Goal: Task Accomplishment & Management: Use online tool/utility

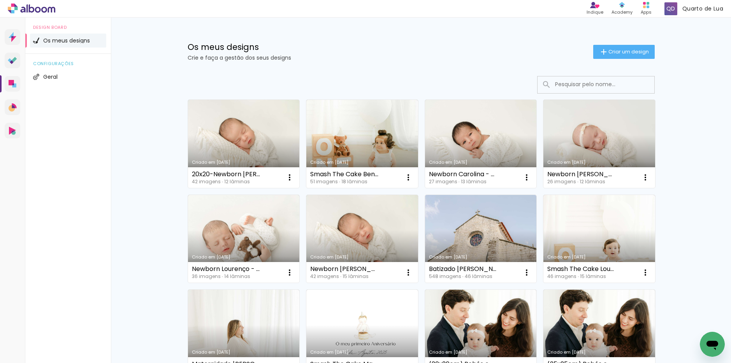
click at [594, 85] on input at bounding box center [606, 84] width 111 height 16
paste input "Smash the cake Benedita - Patrícia Brandão"
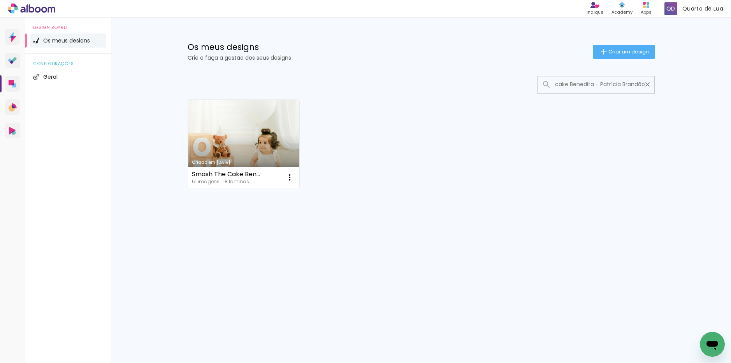
type input "Smash the cake Benedita - Patrícia Brandão"
type paper-input "Smash the cake Benedita - Patrícia Brandão"
click at [237, 124] on link "Criado em [DATE]" at bounding box center [244, 144] width 112 height 88
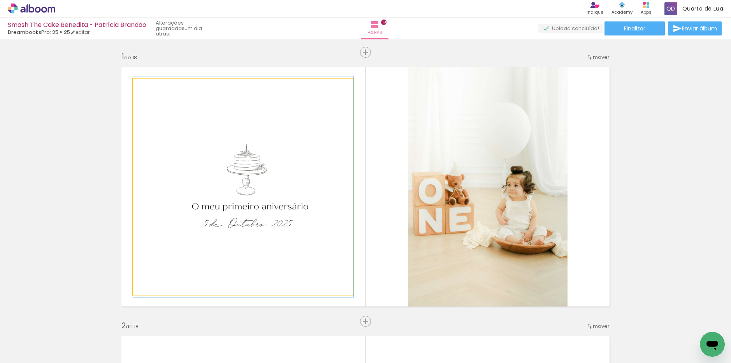
click at [272, 99] on quentale-photo at bounding box center [243, 187] width 220 height 216
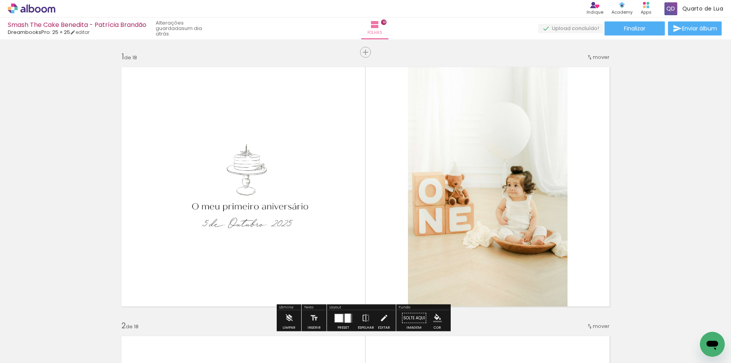
click at [354, 79] on quentale-layouter at bounding box center [365, 186] width 498 height 249
click at [387, 77] on quentale-layouter at bounding box center [365, 186] width 498 height 249
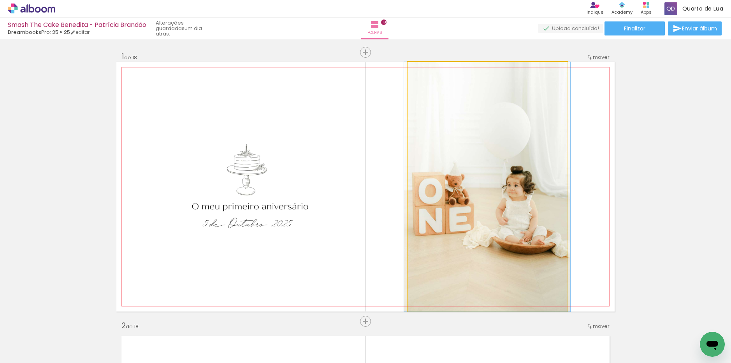
click at [441, 167] on quentale-photo at bounding box center [488, 186] width 160 height 249
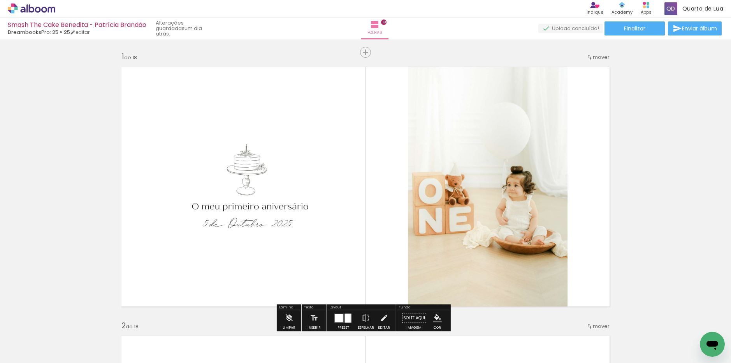
click at [590, 156] on quentale-layouter at bounding box center [365, 186] width 498 height 249
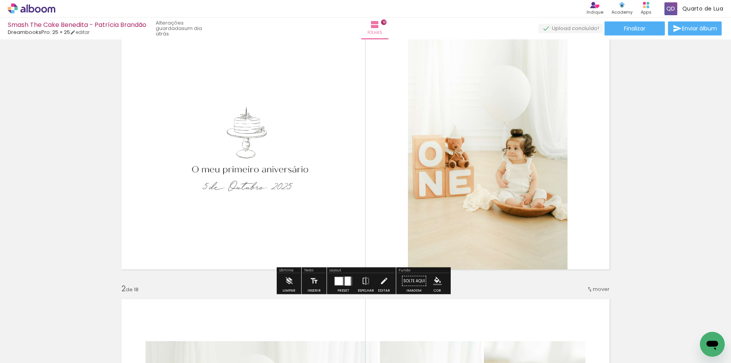
scroll to position [117, 0]
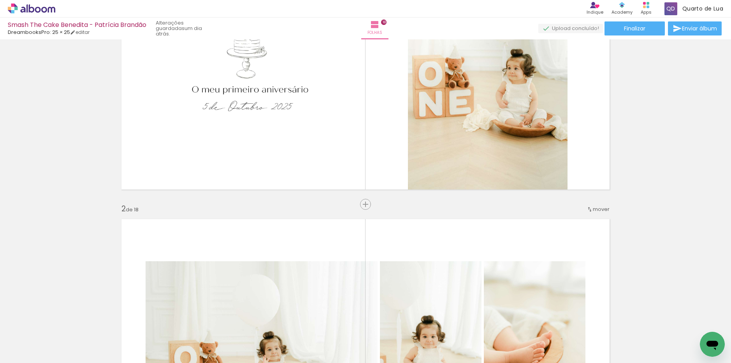
click at [190, 251] on quentale-layouter at bounding box center [365, 338] width 498 height 249
click at [398, 248] on quentale-layouter at bounding box center [365, 338] width 498 height 249
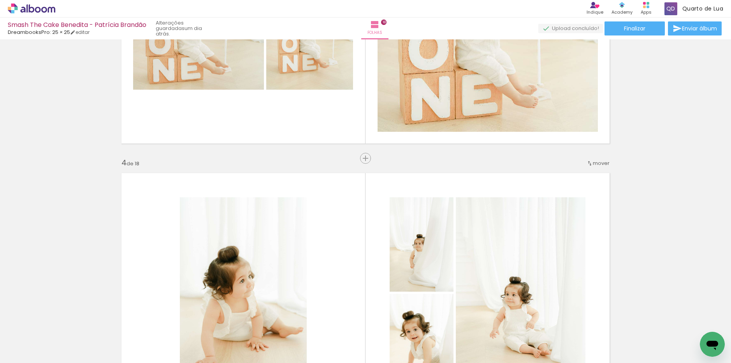
scroll to position [701, 0]
click at [598, 236] on quentale-layouter at bounding box center [365, 291] width 498 height 249
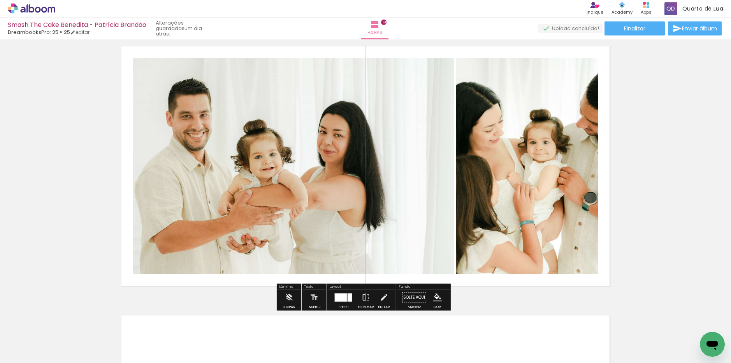
scroll to position [4745, 0]
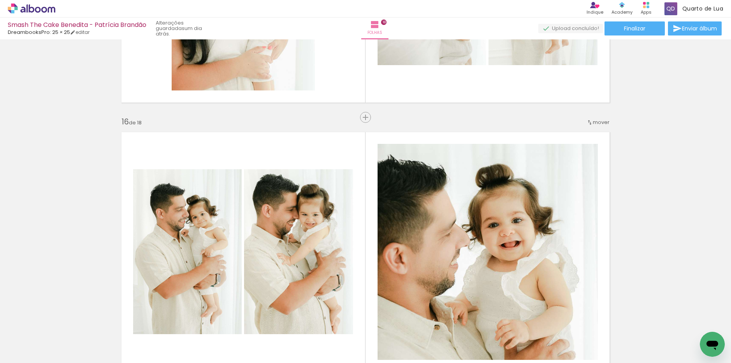
scroll to position [3693, 0]
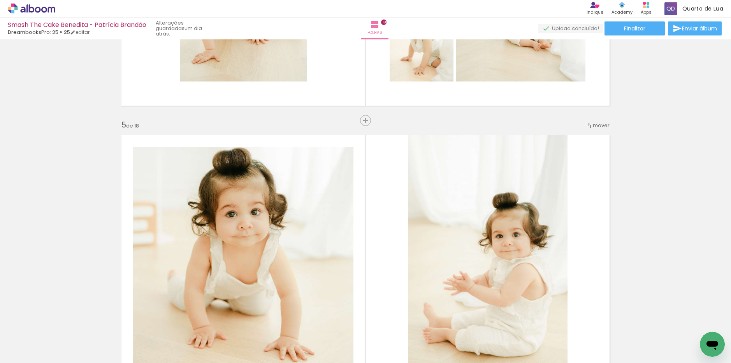
scroll to position [1006, 0]
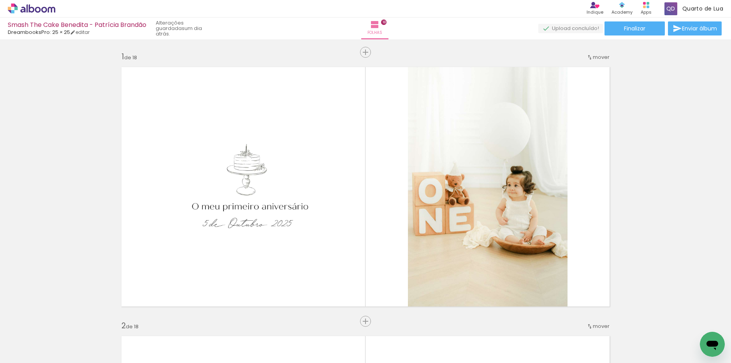
scroll to position [1006, 0]
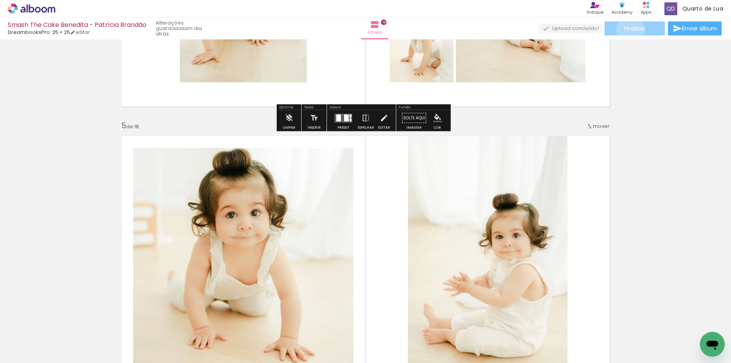
click at [628, 29] on span "Finalizar" at bounding box center [634, 28] width 21 height 5
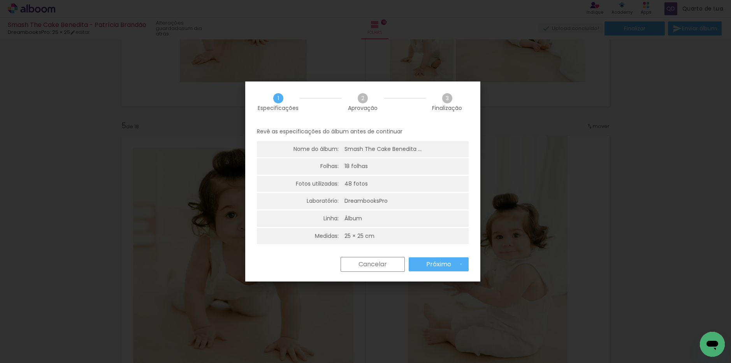
click at [461, 264] on paper-button "Próximo" at bounding box center [439, 264] width 60 height 14
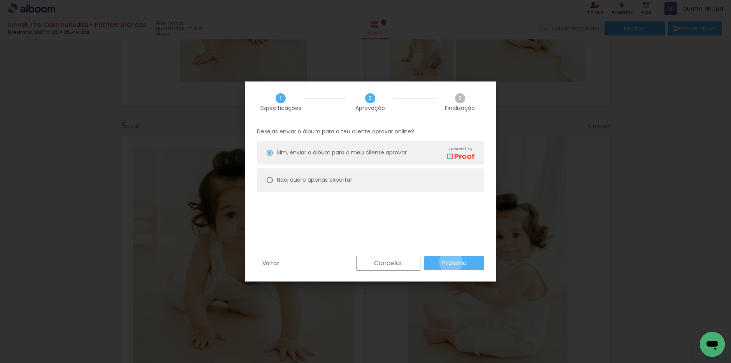
click at [0, 0] on slot "Próximo" at bounding box center [0, 0] width 0 height 0
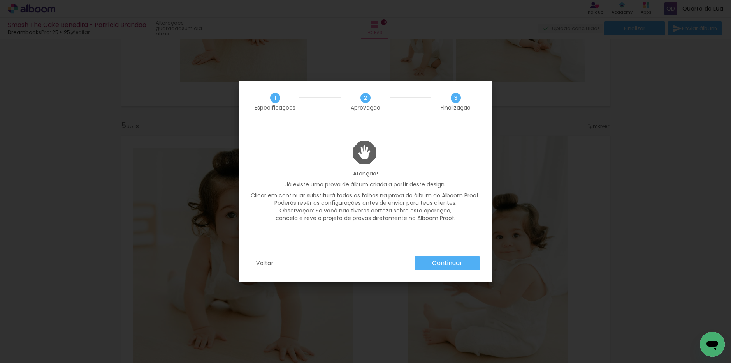
click at [0, 0] on slot "Continuar" at bounding box center [0, 0] width 0 height 0
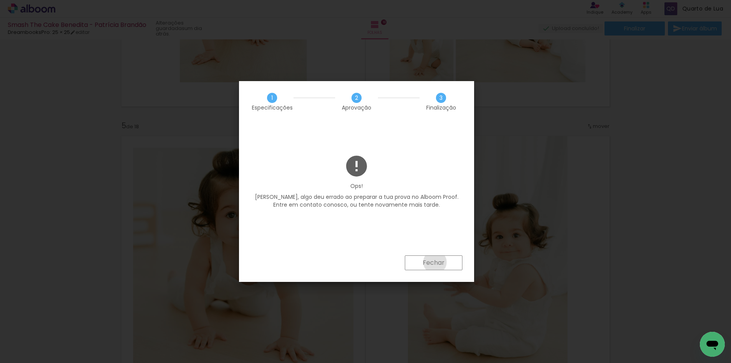
click at [0, 0] on slot "Fechar" at bounding box center [0, 0] width 0 height 0
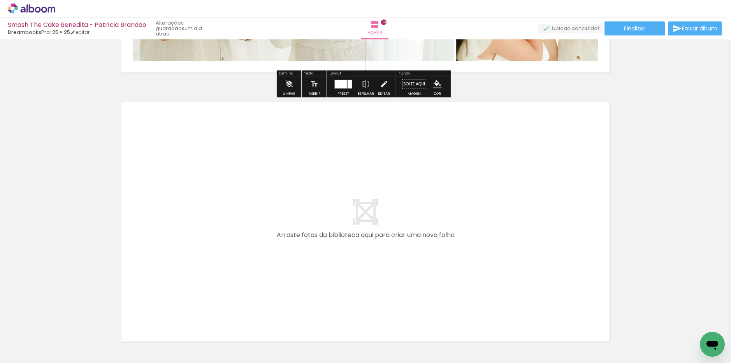
scroll to position [4829, 0]
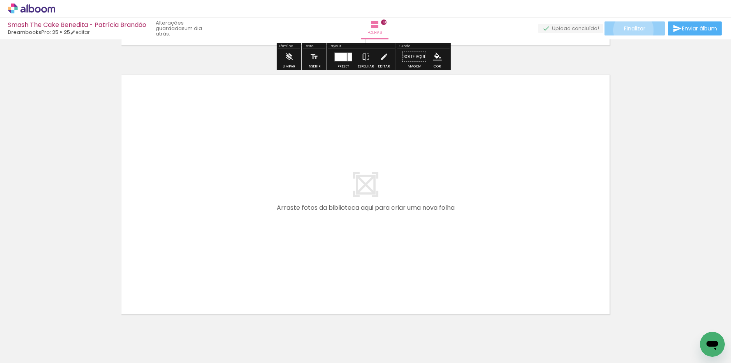
click at [631, 30] on span "Finalizar" at bounding box center [634, 28] width 21 height 5
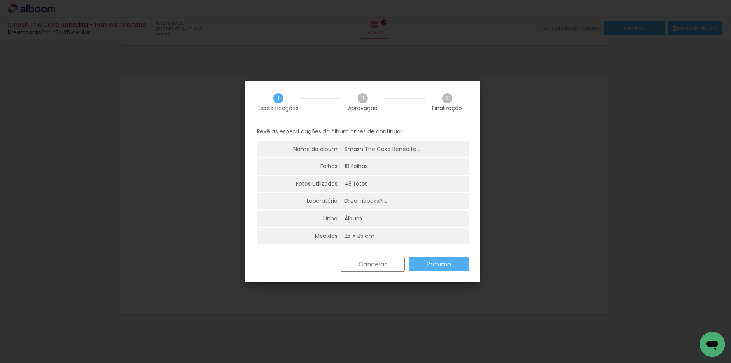
click at [0, 0] on slot "Próximo" at bounding box center [0, 0] width 0 height 0
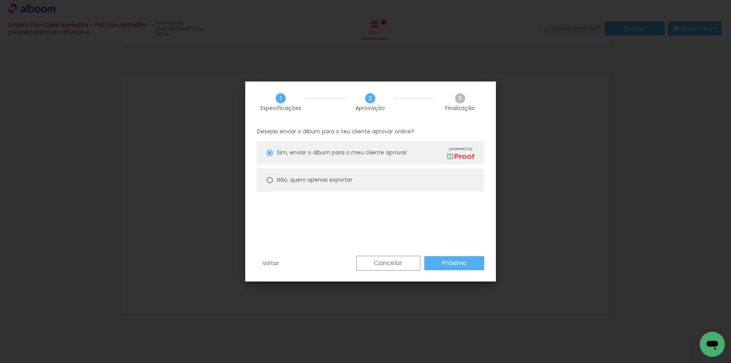
click at [0, 0] on slot "Próximo" at bounding box center [0, 0] width 0 height 0
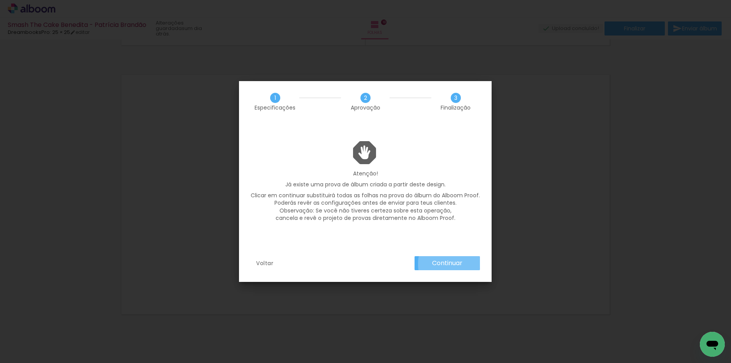
click at [0, 0] on slot "Continuar" at bounding box center [0, 0] width 0 height 0
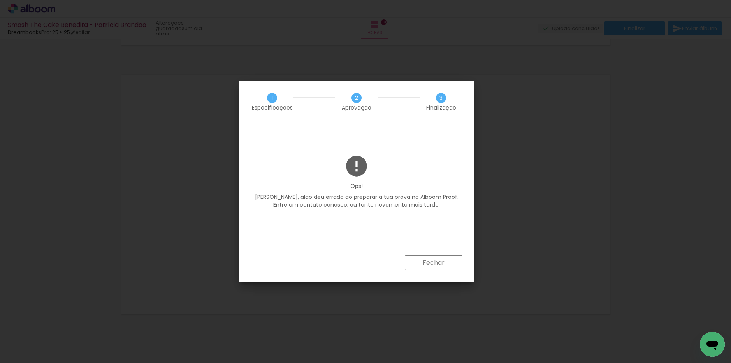
click at [423, 262] on paper-button "Fechar" at bounding box center [434, 262] width 58 height 15
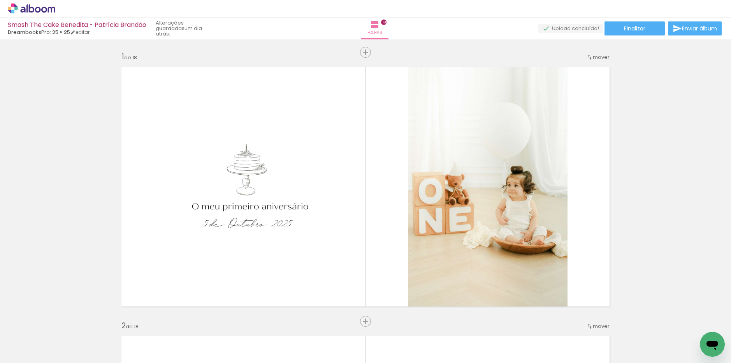
scroll to position [4829, 0]
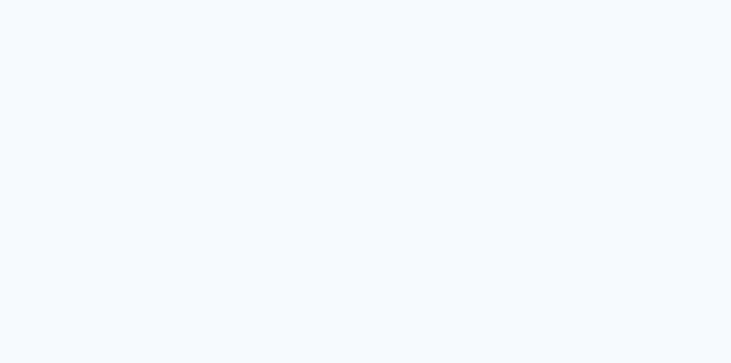
type input "Todas as fotos"
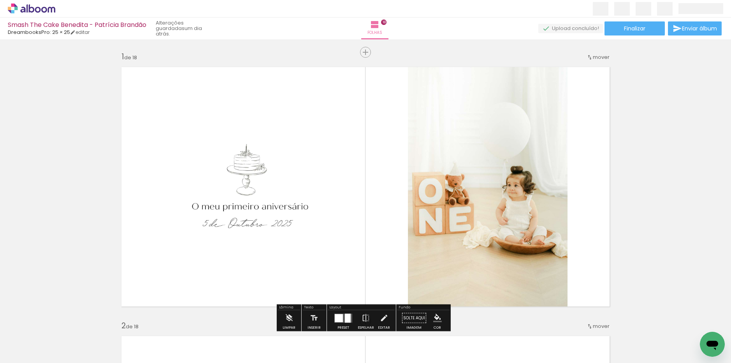
click at [638, 28] on span "Finalizar" at bounding box center [634, 28] width 21 height 5
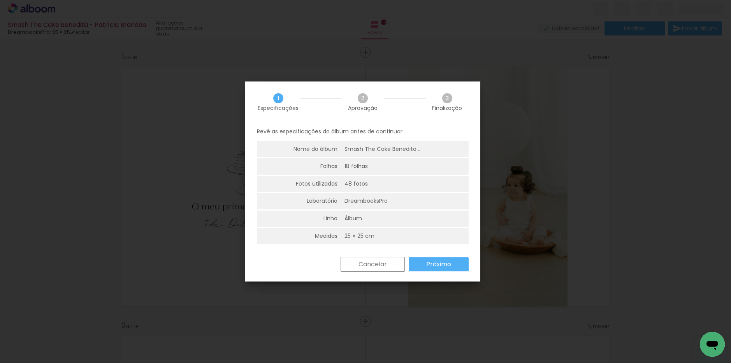
click at [0, 0] on slot "Próximo" at bounding box center [0, 0] width 0 height 0
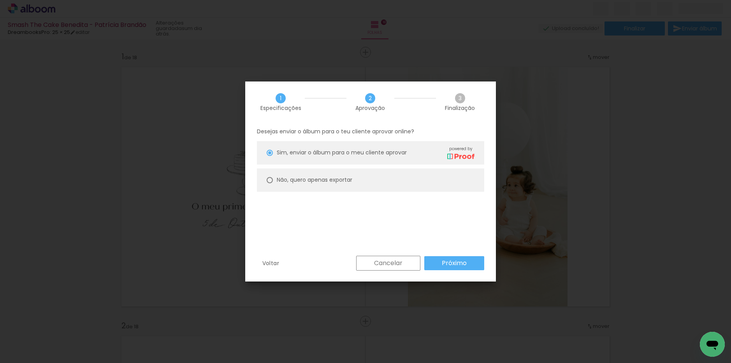
click at [0, 0] on slot "Próximo" at bounding box center [0, 0] width 0 height 0
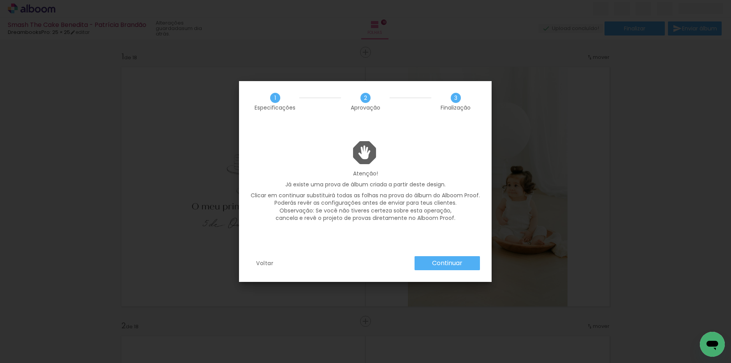
click at [0, 0] on slot "Continuar" at bounding box center [0, 0] width 0 height 0
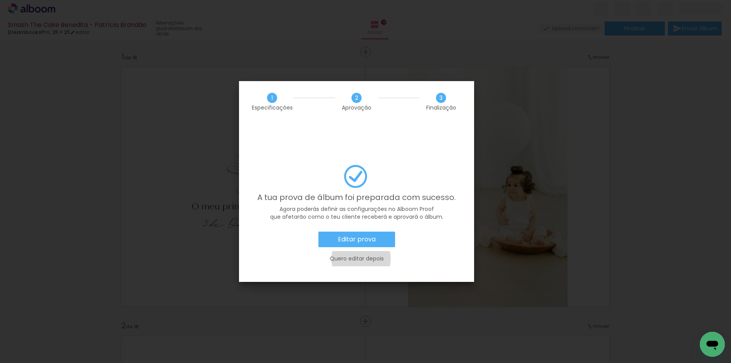
click at [0, 0] on slot "Quero editar depois" at bounding box center [0, 0] width 0 height 0
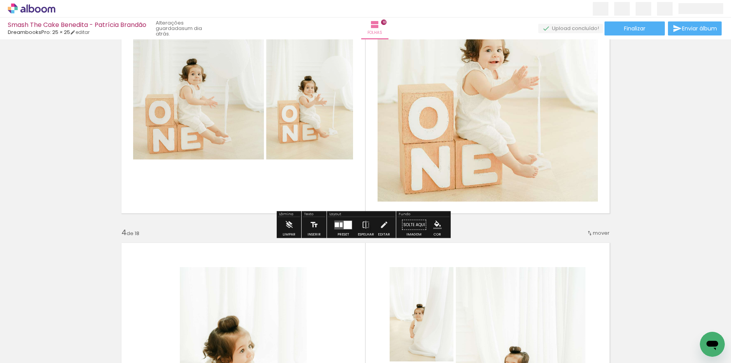
scroll to position [779, 0]
